Goal: Communication & Community: Answer question/provide support

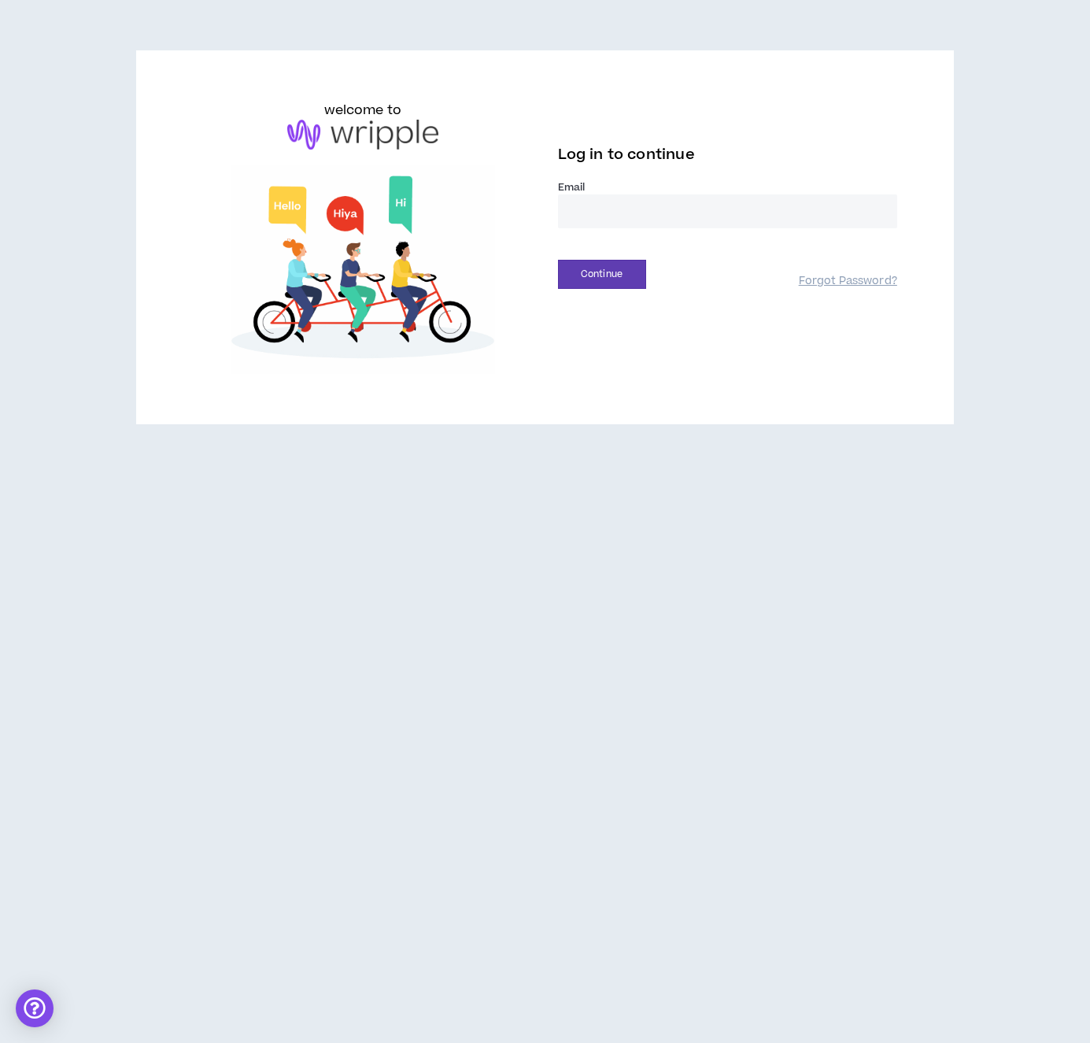
click at [620, 196] on input "email" at bounding box center [727, 211] width 339 height 34
type input "**********"
drag, startPoint x: 621, startPoint y: 274, endPoint x: 615, endPoint y: 281, distance: 9.5
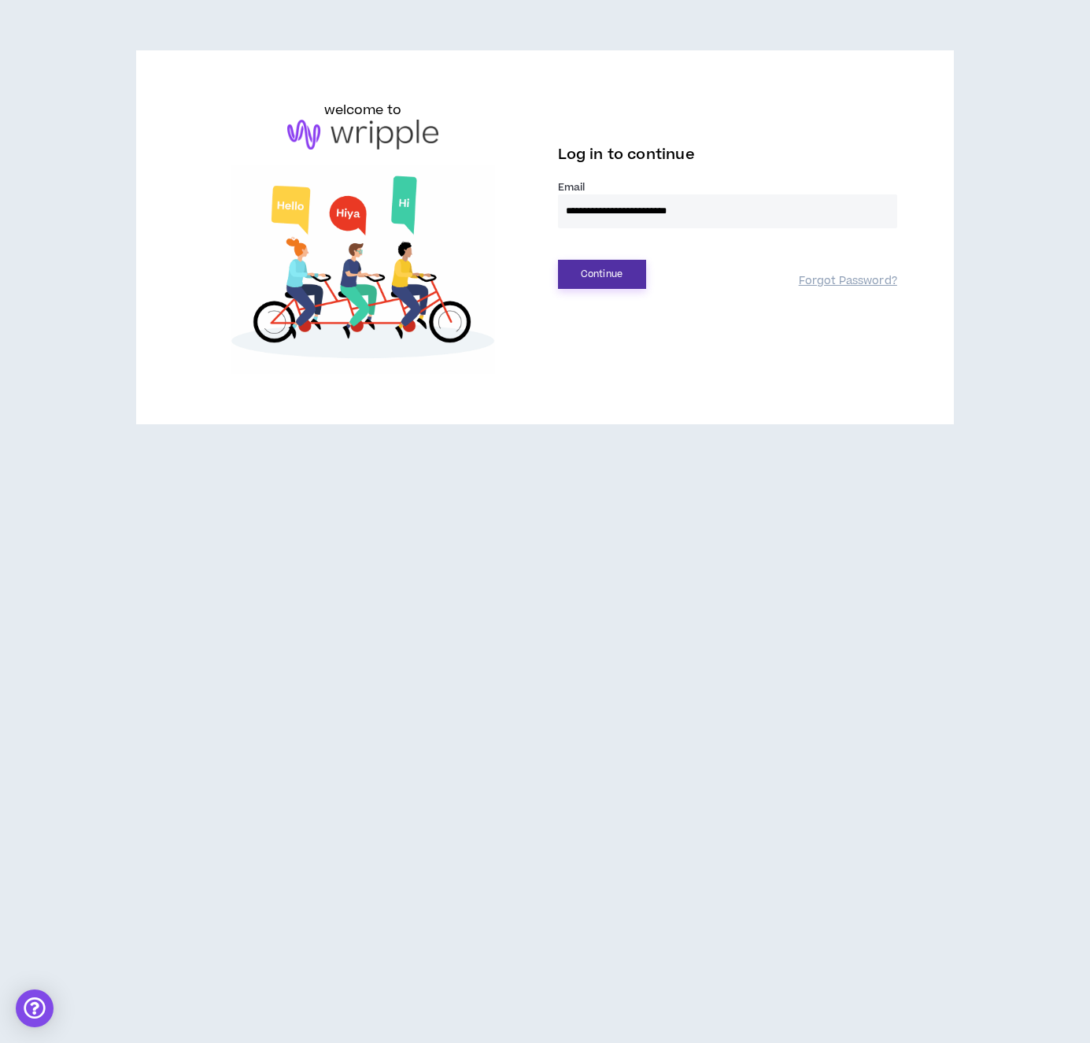
click at [620, 275] on button "Continue" at bounding box center [602, 274] width 88 height 29
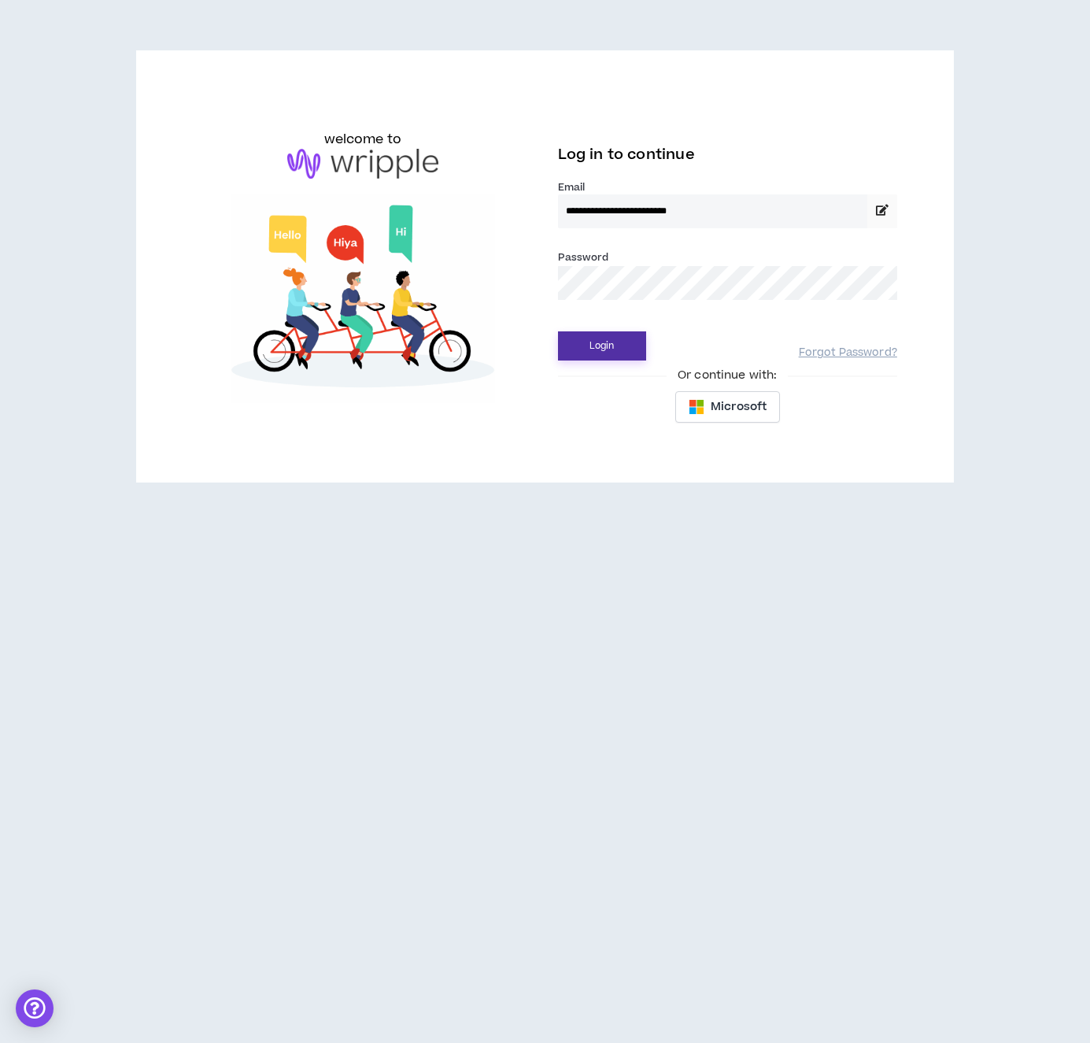
click at [602, 344] on button "Login" at bounding box center [602, 345] width 88 height 29
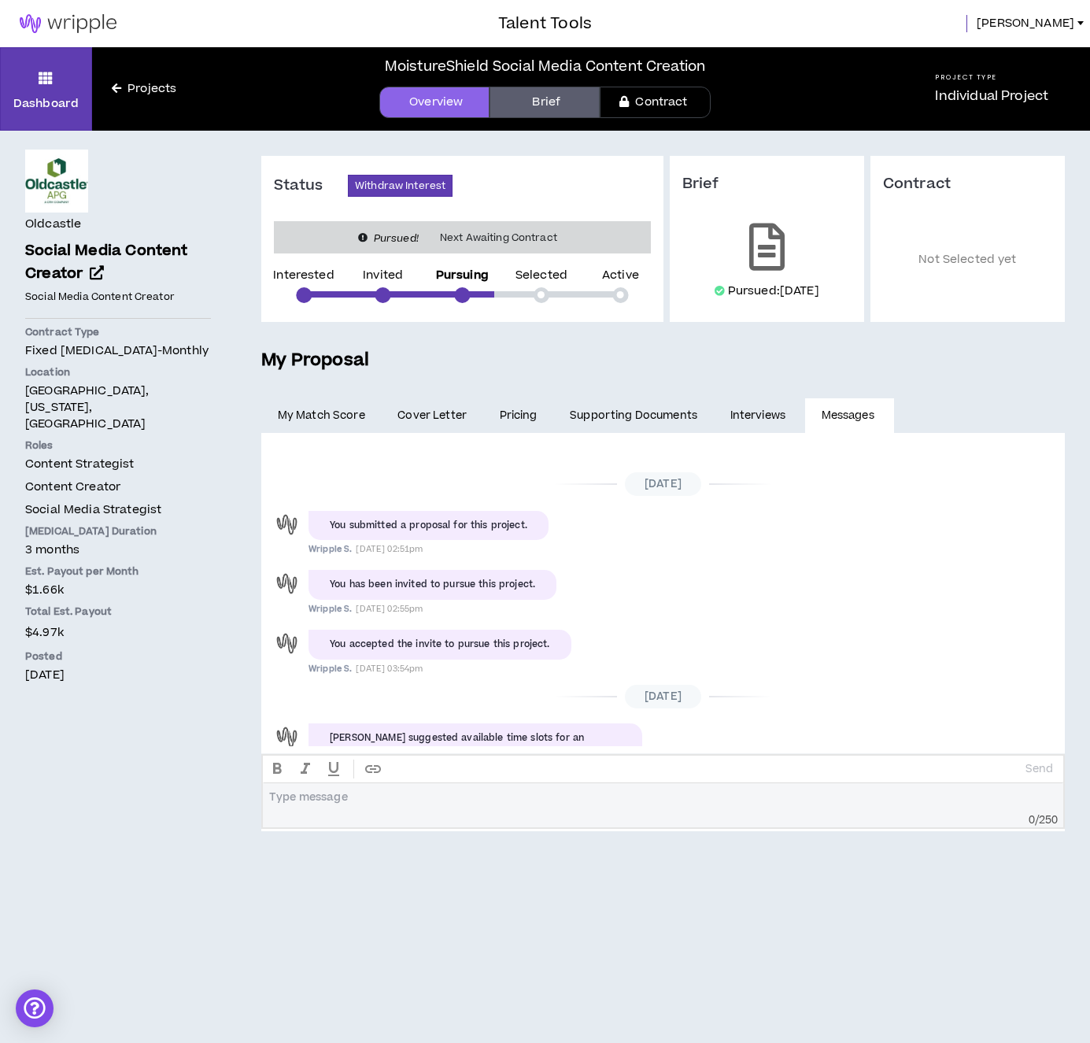
scroll to position [297, 0]
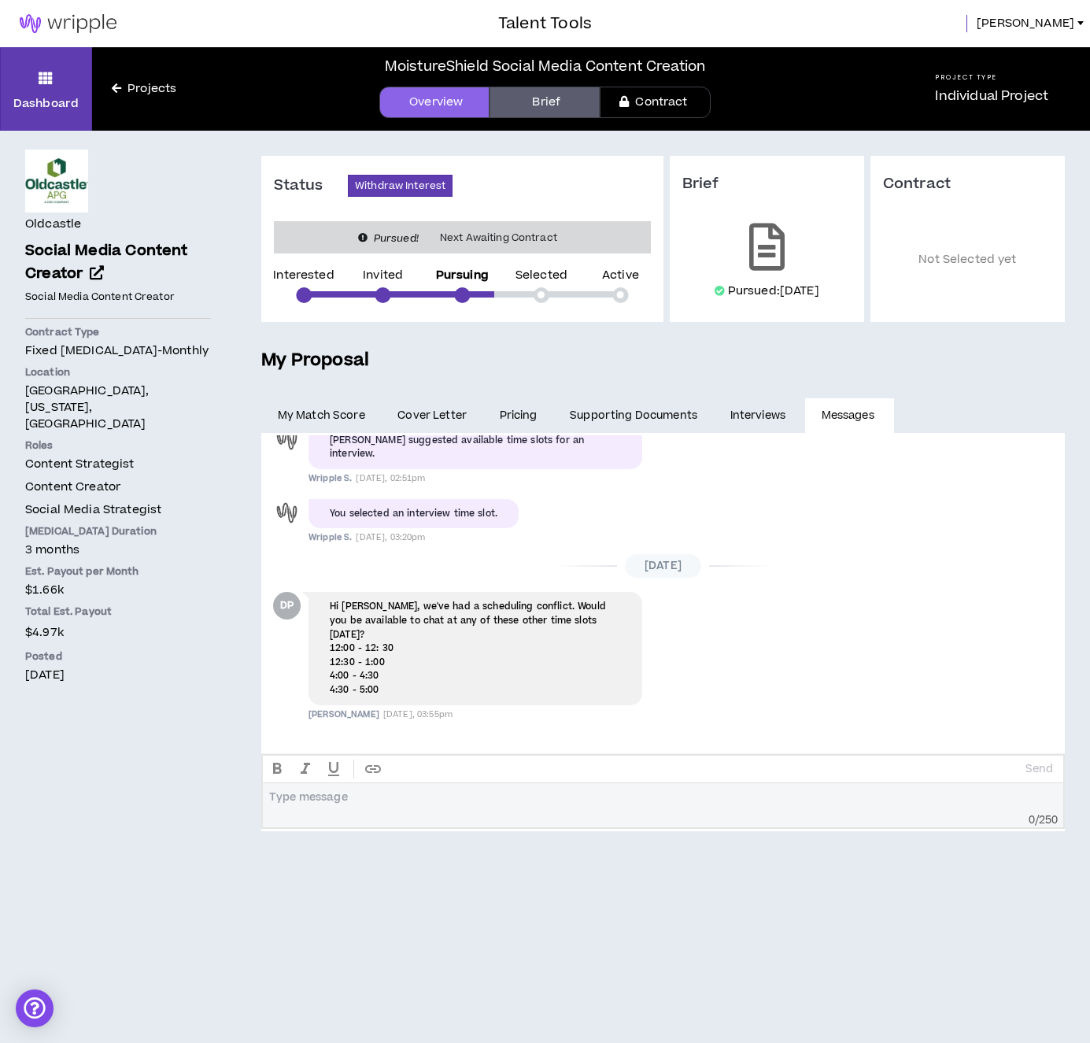
click at [501, 807] on div at bounding box center [663, 802] width 787 height 24
click at [1034, 768] on p "Send" at bounding box center [1039, 769] width 28 height 14
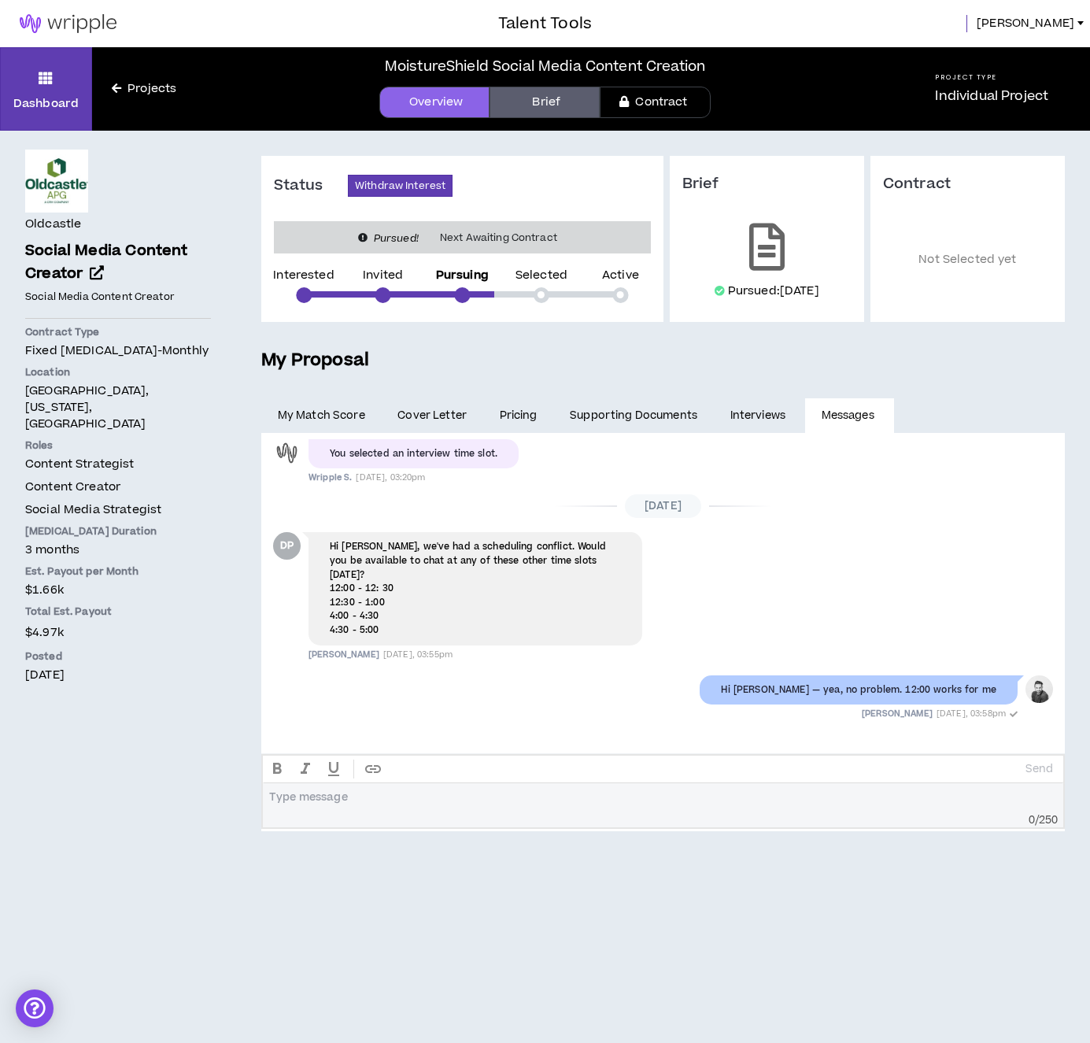
scroll to position [357, 0]
